Goal: Find specific page/section: Find specific page/section

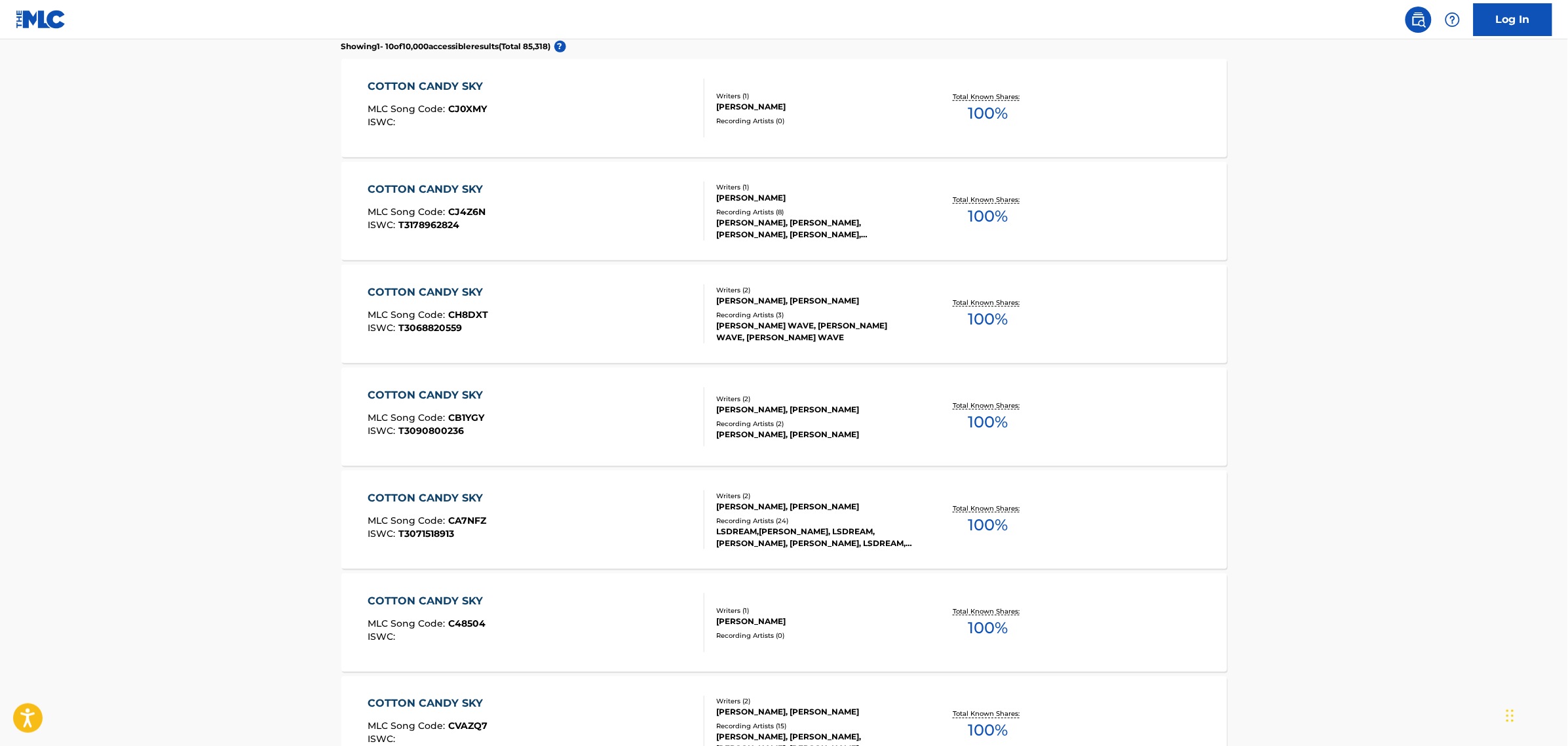
scroll to position [410, 0]
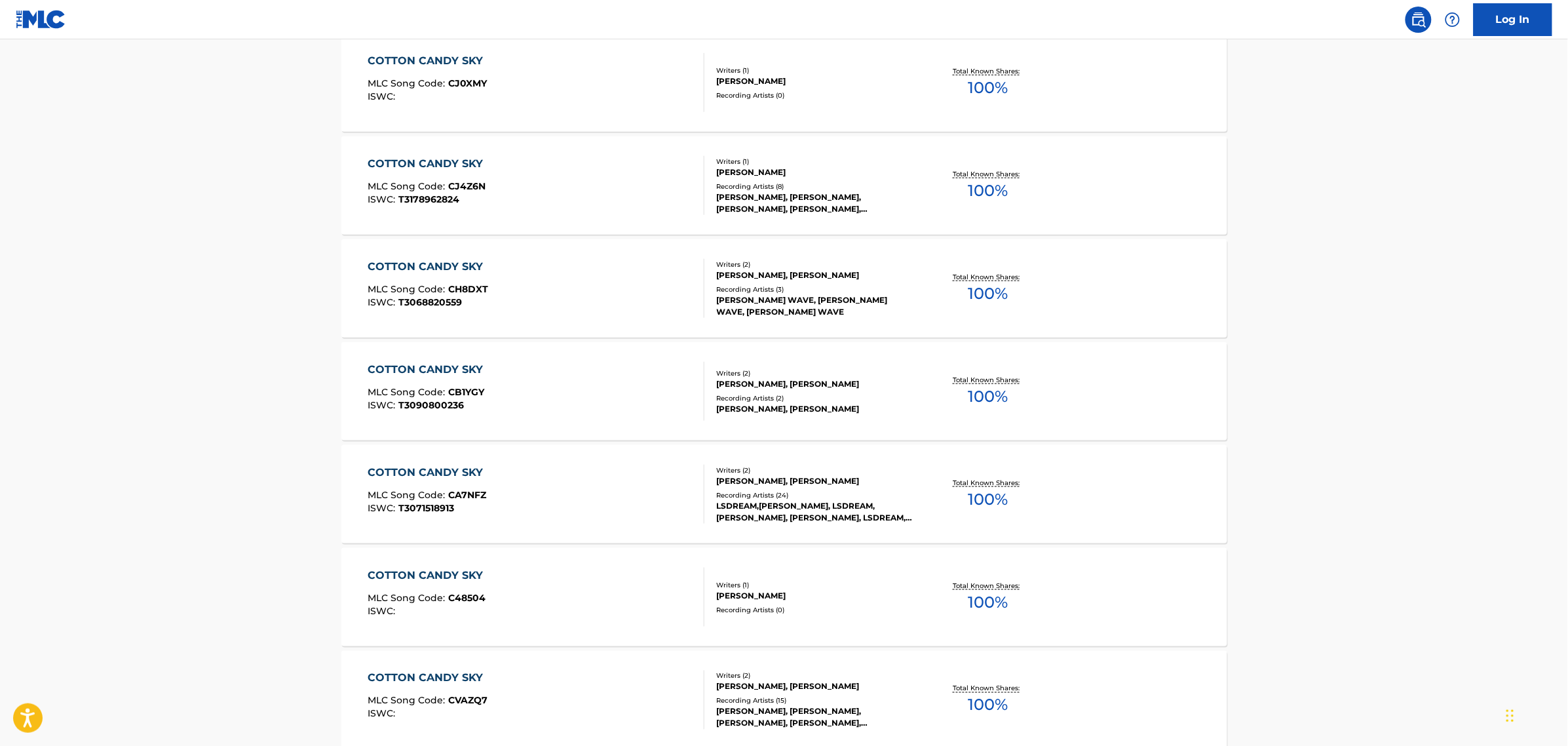
click at [454, 470] on div "COTTON CANDY SKY" at bounding box center [429, 473] width 122 height 15
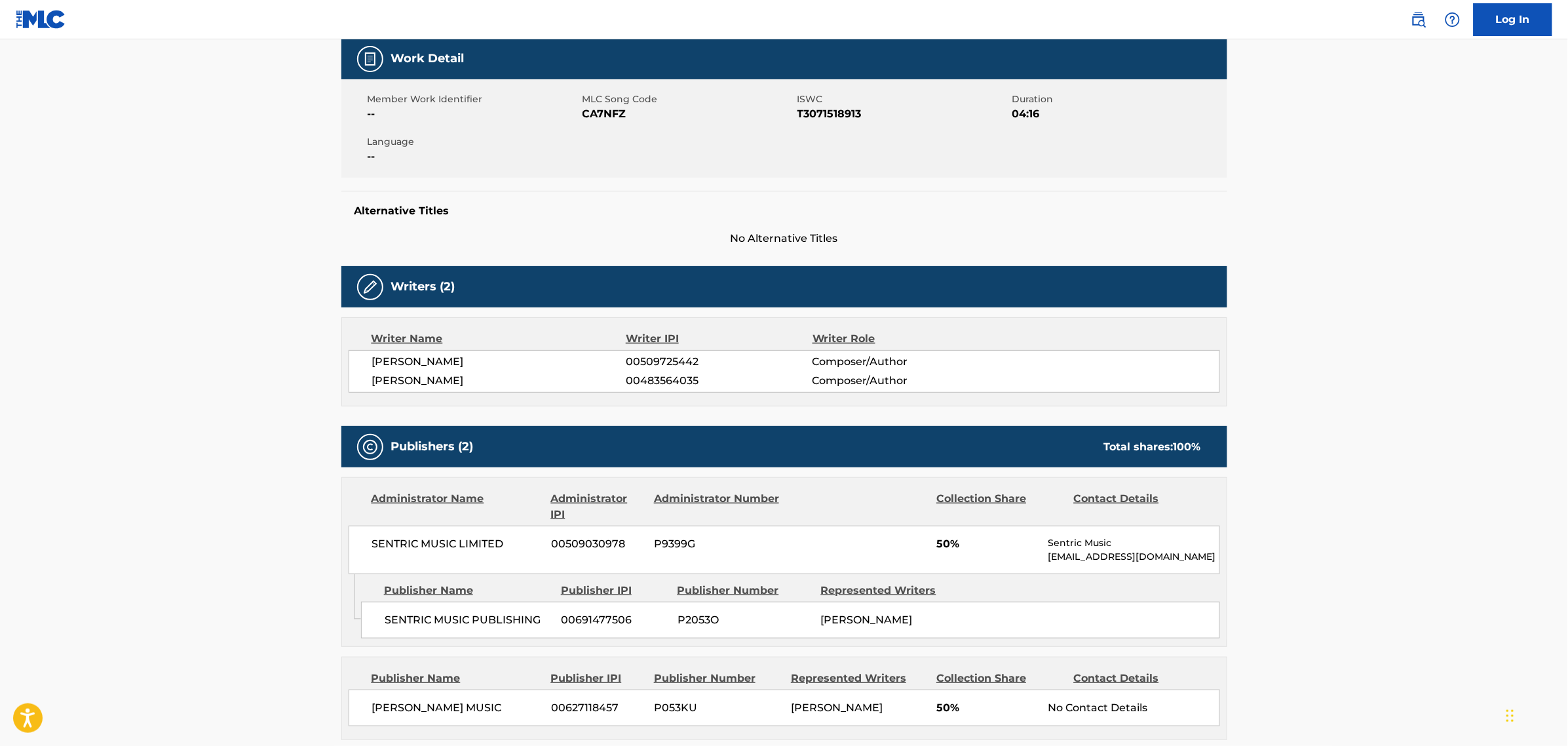
scroll to position [246, 0]
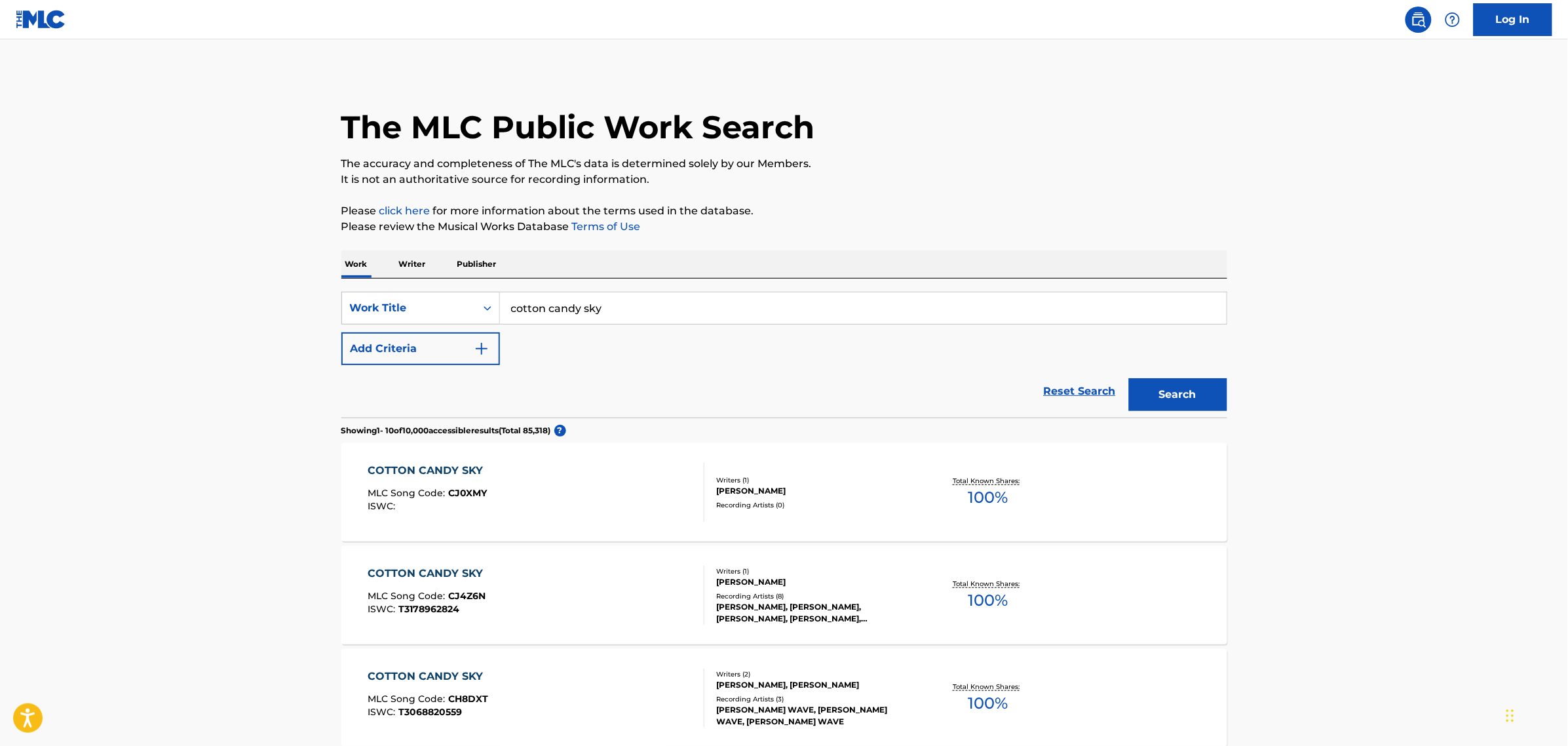
click at [643, 326] on div "SearchWithCriteriafb36f16a-cc1c-40e8-af9b-e967bae4403b Work Title cotton candy …" at bounding box center [784, 328] width 886 height 74
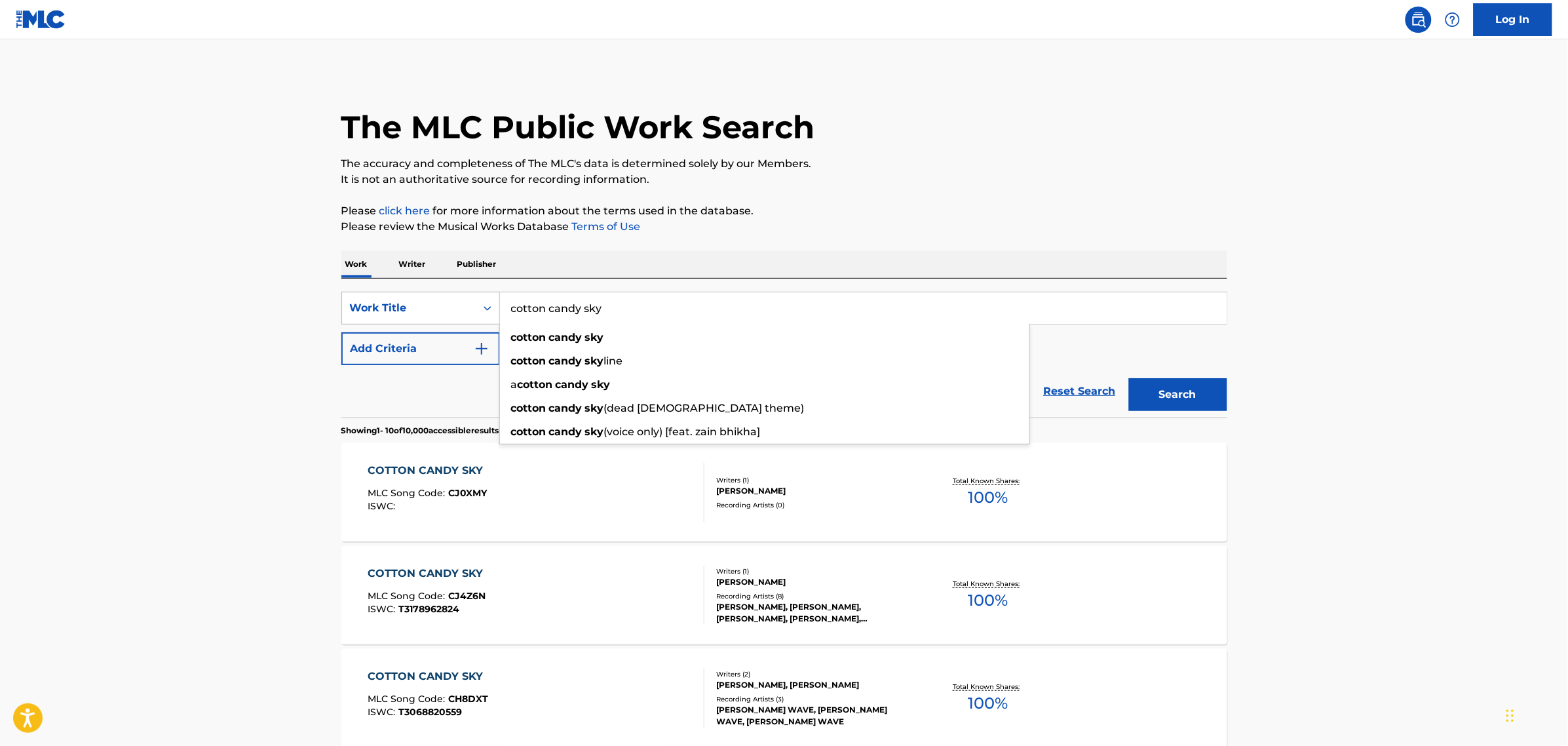
drag, startPoint x: 526, startPoint y: 305, endPoint x: 372, endPoint y: 302, distance: 154.0
click at [376, 303] on div "SearchWithCriteriafb36f16a-cc1c-40e8-af9b-e967bae4403b Work Title cotton candy …" at bounding box center [784, 308] width 886 height 33
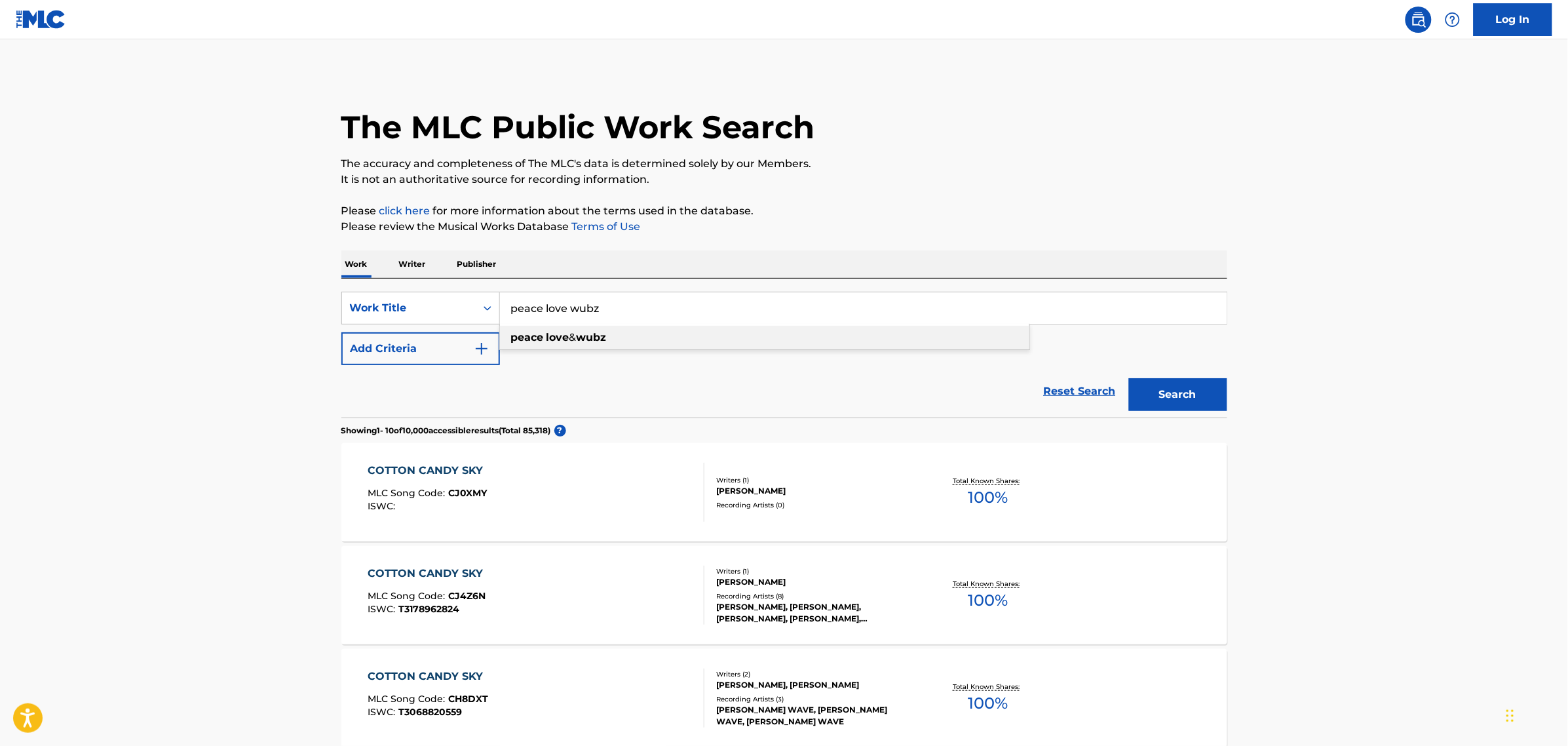
click at [584, 348] on div "peace love & wubz" at bounding box center [765, 338] width 529 height 24
type input "peace love & wubz"
click at [1161, 398] on button "Search" at bounding box center [1178, 394] width 98 height 33
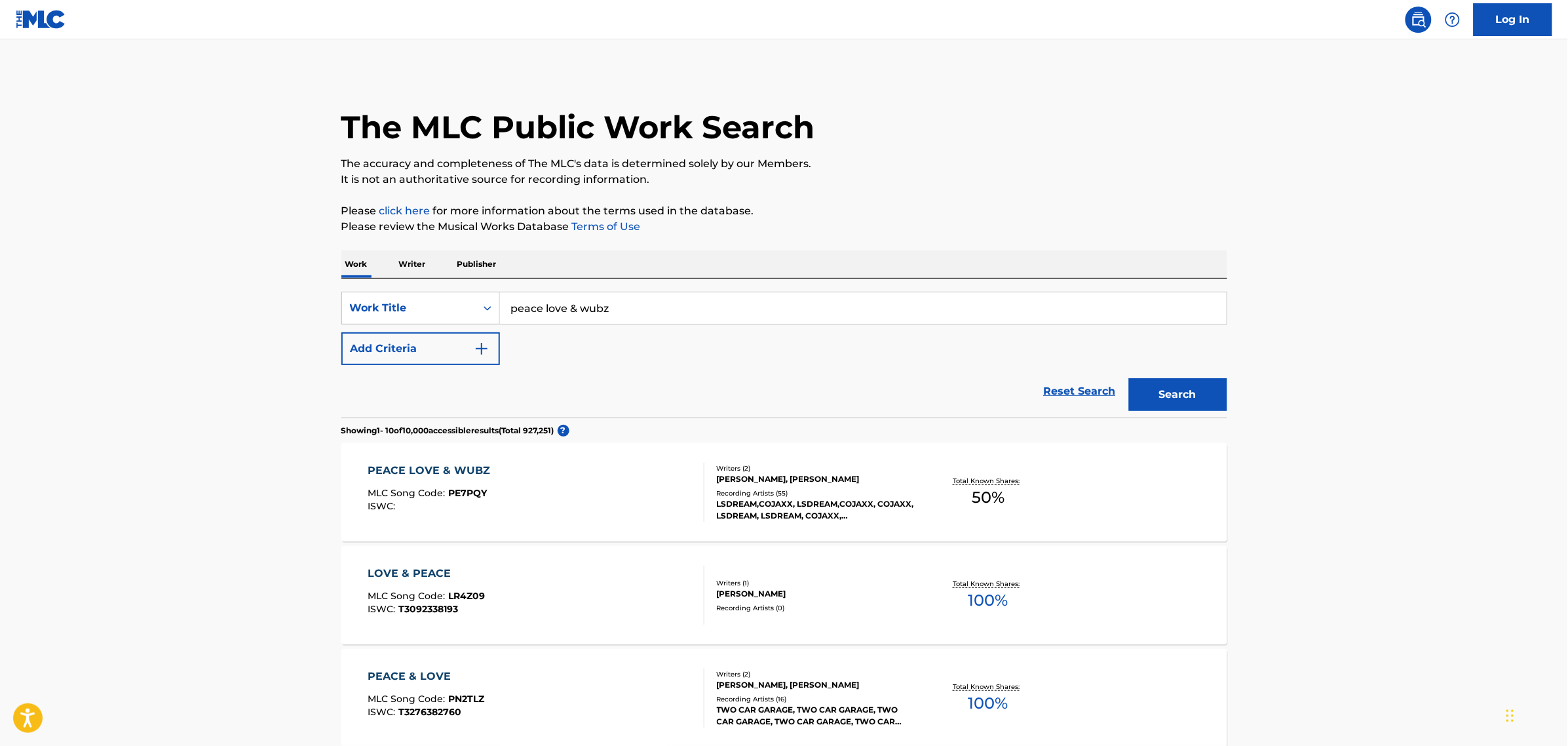
click at [437, 478] on div "PEACE LOVE & WUBZ" at bounding box center [433, 471] width 129 height 15
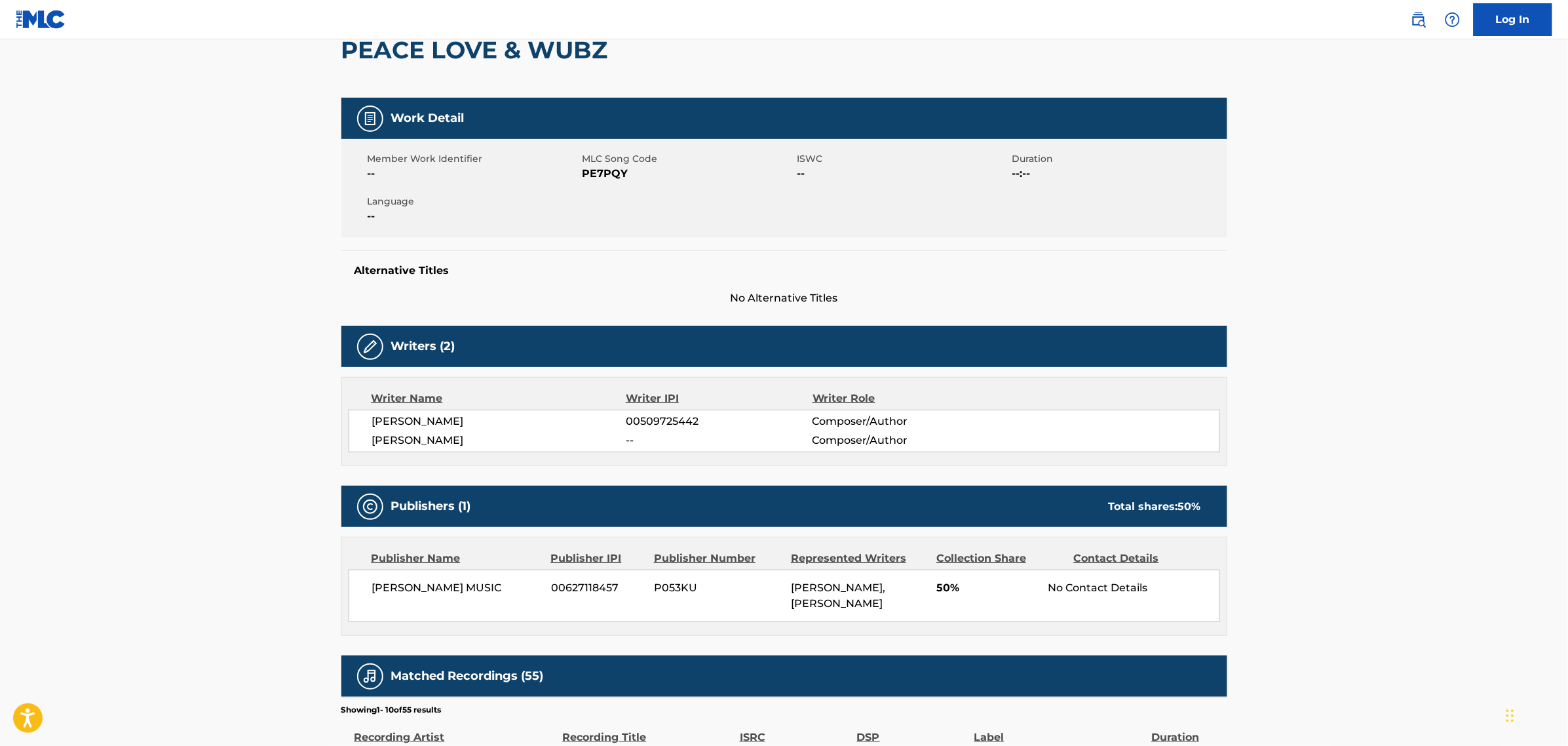
scroll to position [106, 0]
